Goal: Task Accomplishment & Management: Use online tool/utility

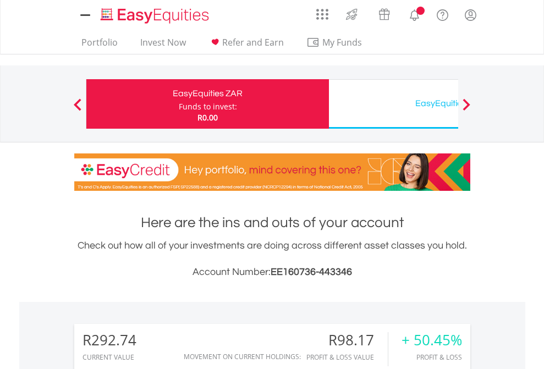
scroll to position [106, 173]
click at [179, 104] on div "Funds to invest:" at bounding box center [208, 106] width 58 height 11
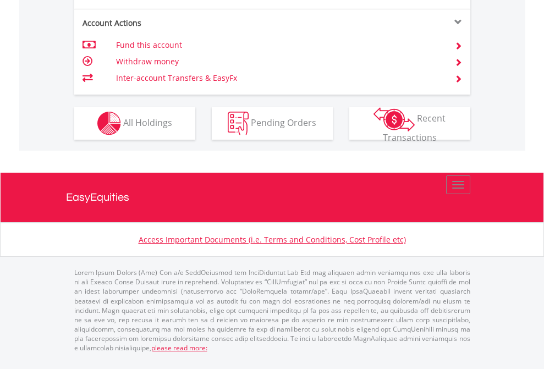
scroll to position [1055, 0]
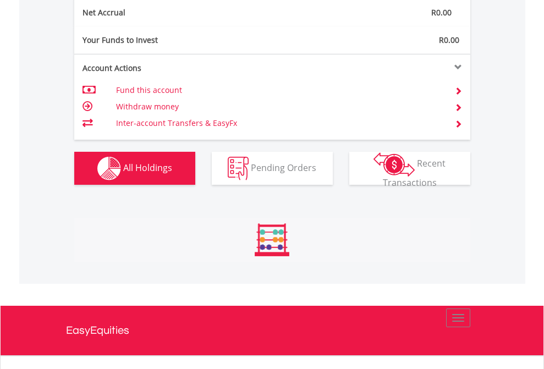
scroll to position [106, 173]
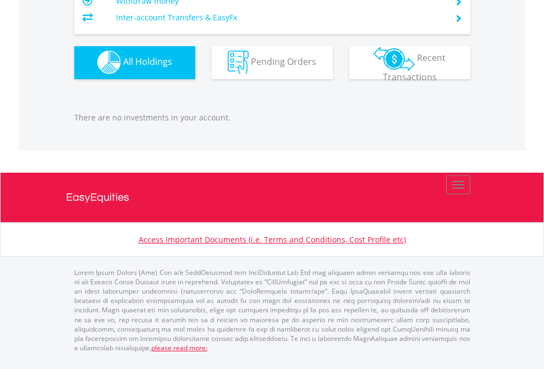
scroll to position [106, 173]
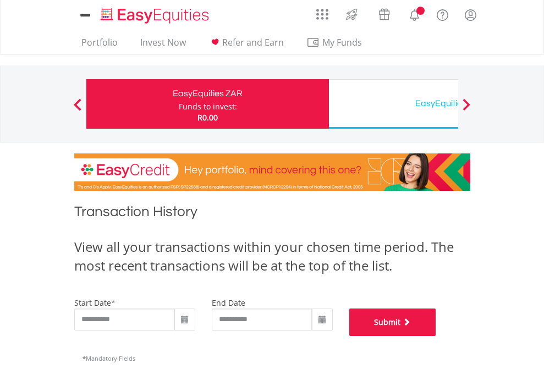
click at [436, 336] on button "Submit" at bounding box center [393, 323] width 87 height 28
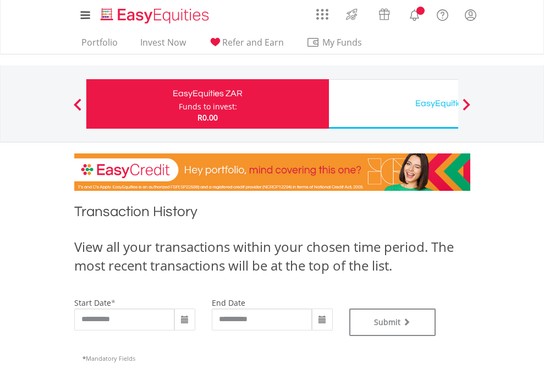
click at [394, 104] on div "EasyEquities USD" at bounding box center [451, 103] width 230 height 15
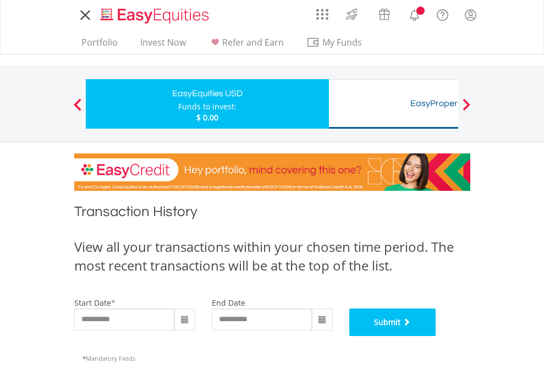
click at [436, 336] on button "Submit" at bounding box center [393, 323] width 87 height 28
